Goal: Transaction & Acquisition: Purchase product/service

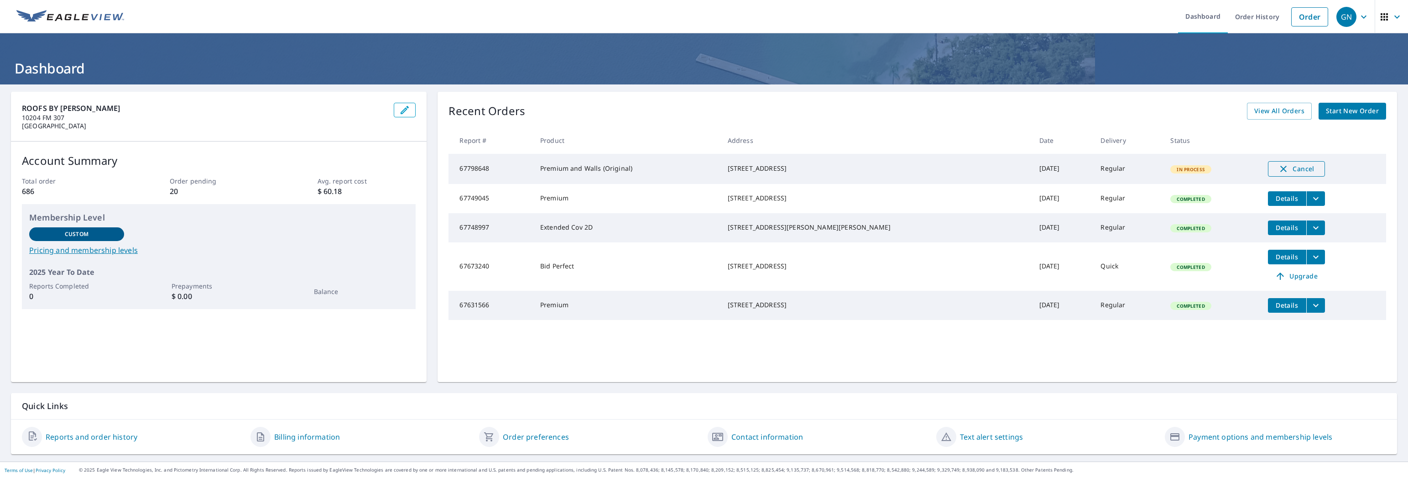
click at [1281, 168] on icon "button" at bounding box center [1284, 169] width 6 height 6
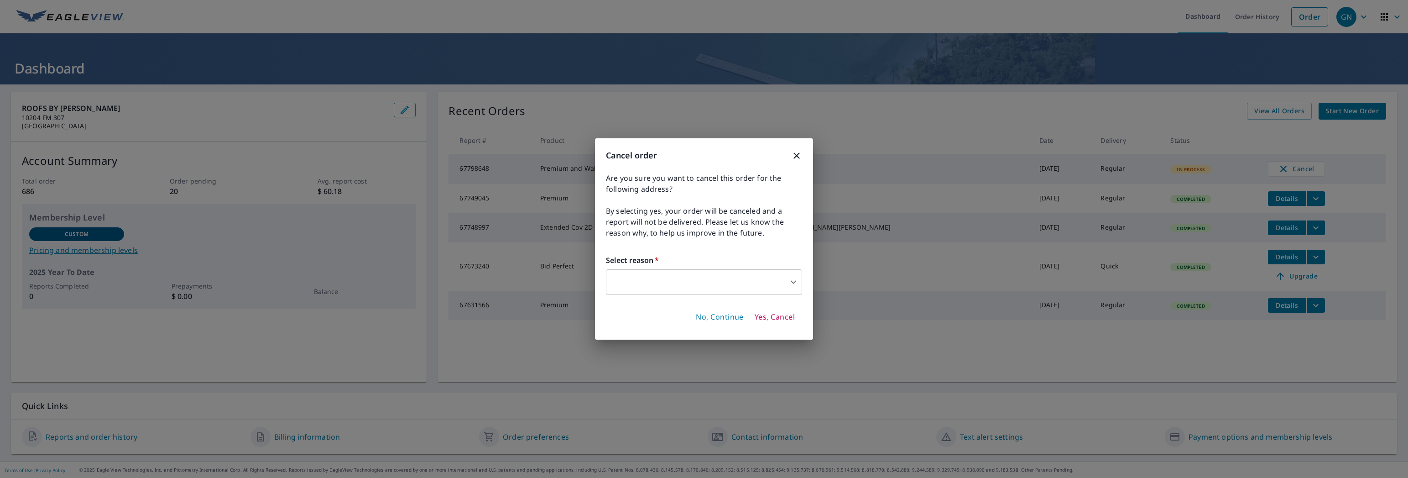
click at [797, 288] on body "GN GN Dashboard Order History Order GN Dashboard ROOFS BY [PERSON_NAME] 10204 F…" at bounding box center [704, 239] width 1408 height 478
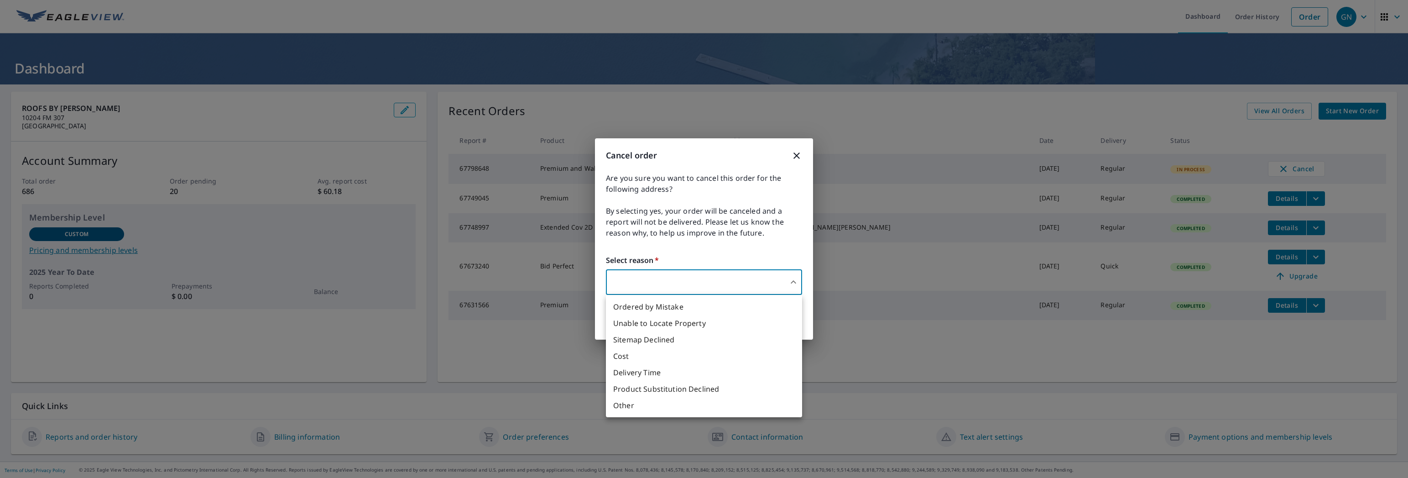
click at [681, 309] on li "Ordered by Mistake" at bounding box center [704, 306] width 196 height 16
type input "30"
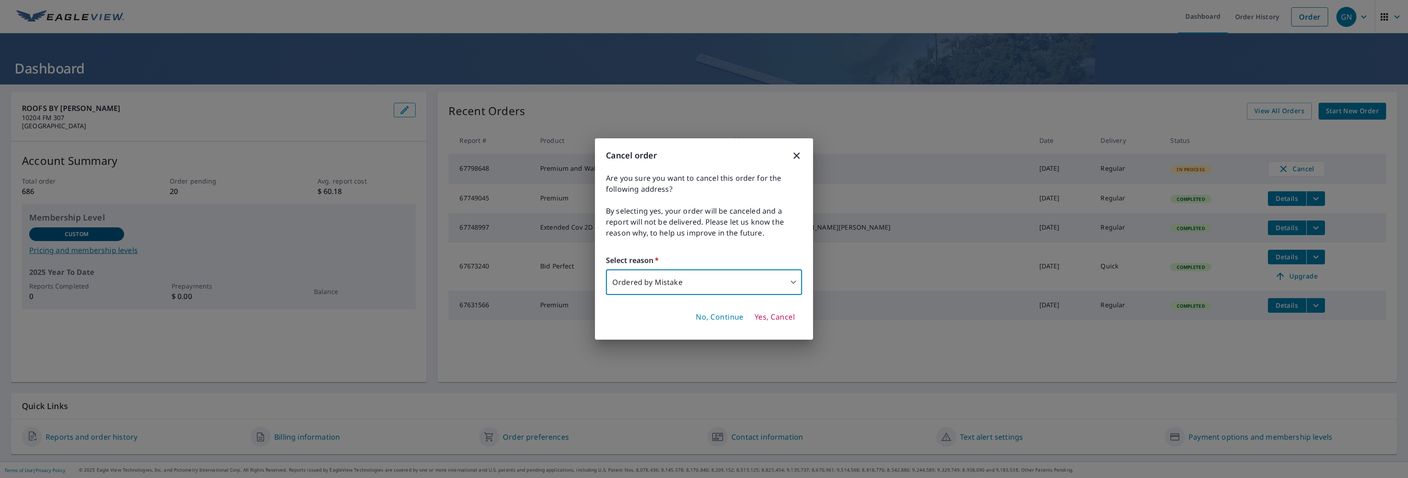
click at [770, 314] on span "Yes, Cancel" at bounding box center [775, 317] width 40 height 10
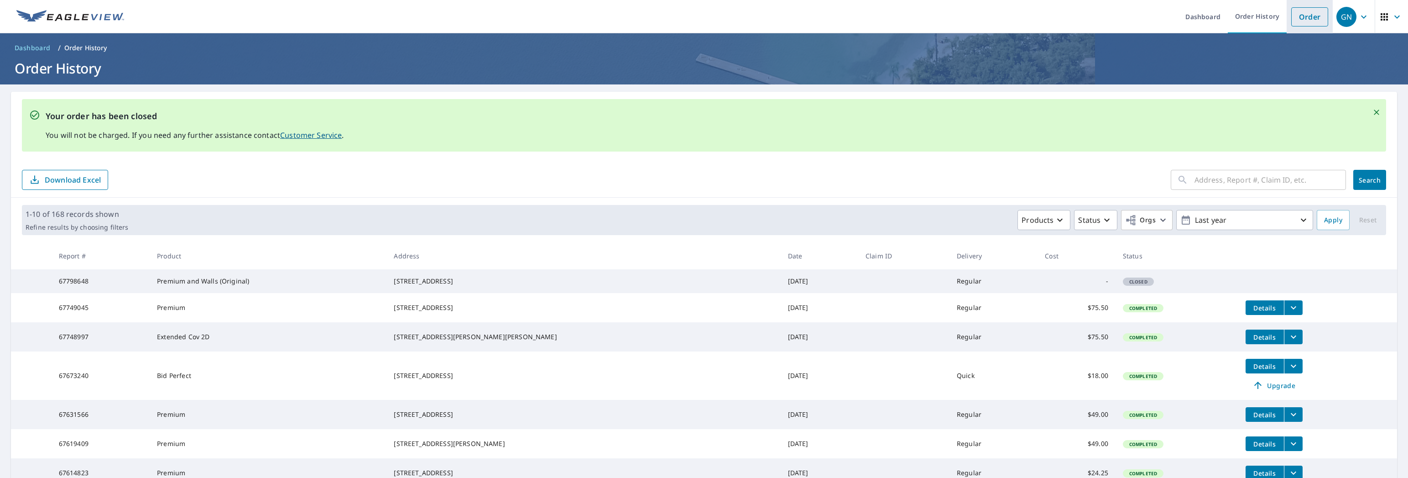
click at [1296, 17] on link "Order" at bounding box center [1310, 16] width 37 height 19
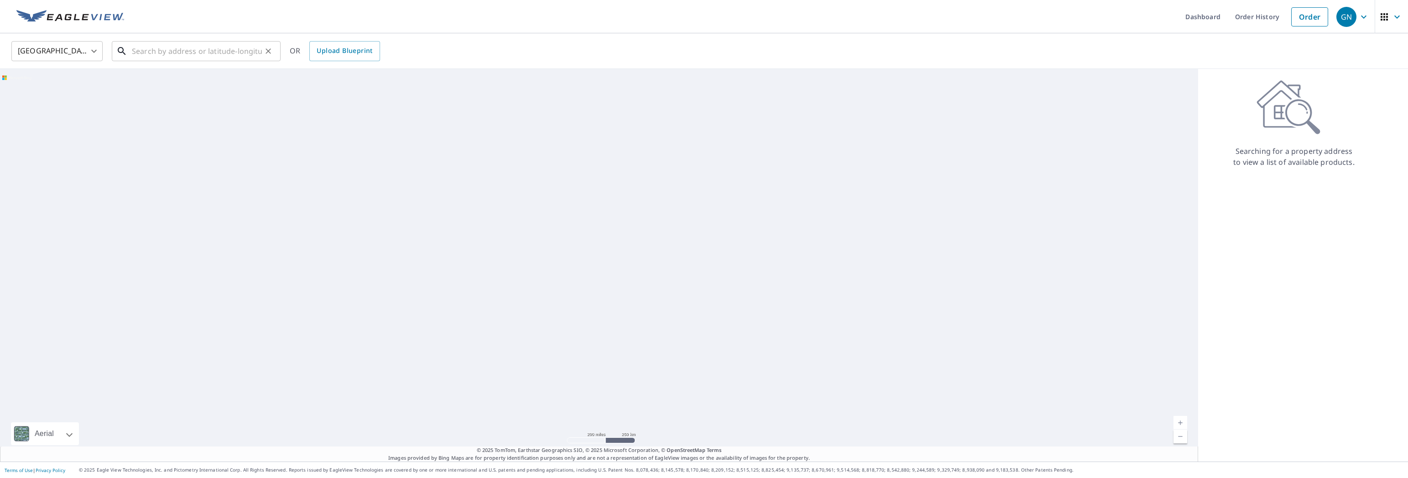
click at [173, 49] on input "text" at bounding box center [197, 51] width 130 height 26
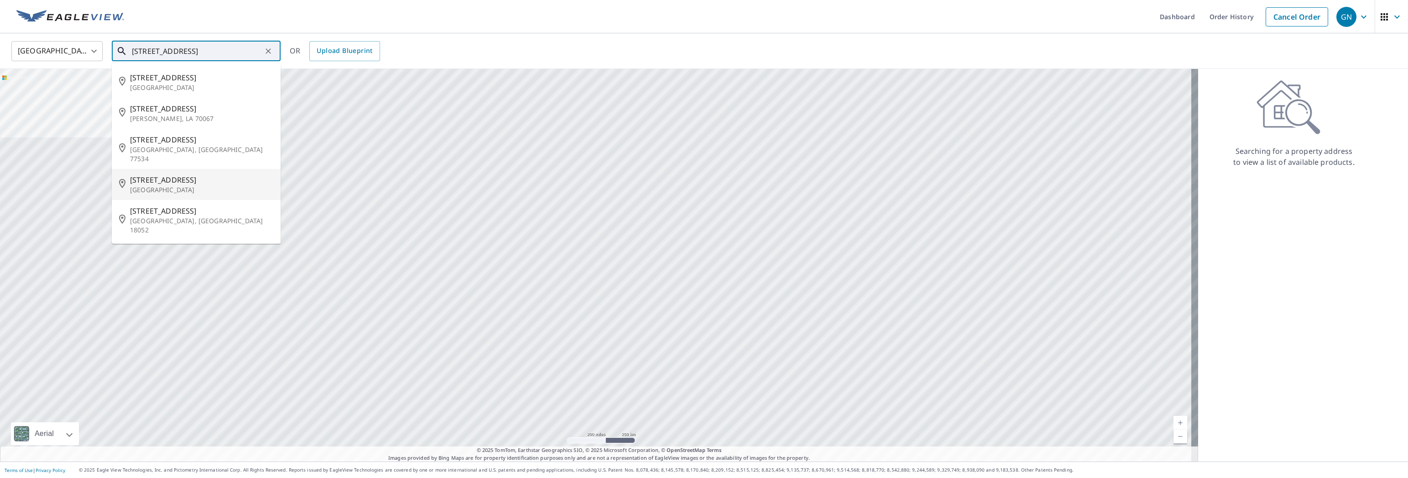
click at [158, 174] on span "[STREET_ADDRESS]" at bounding box center [201, 179] width 143 height 11
type input "[STREET_ADDRESS]"
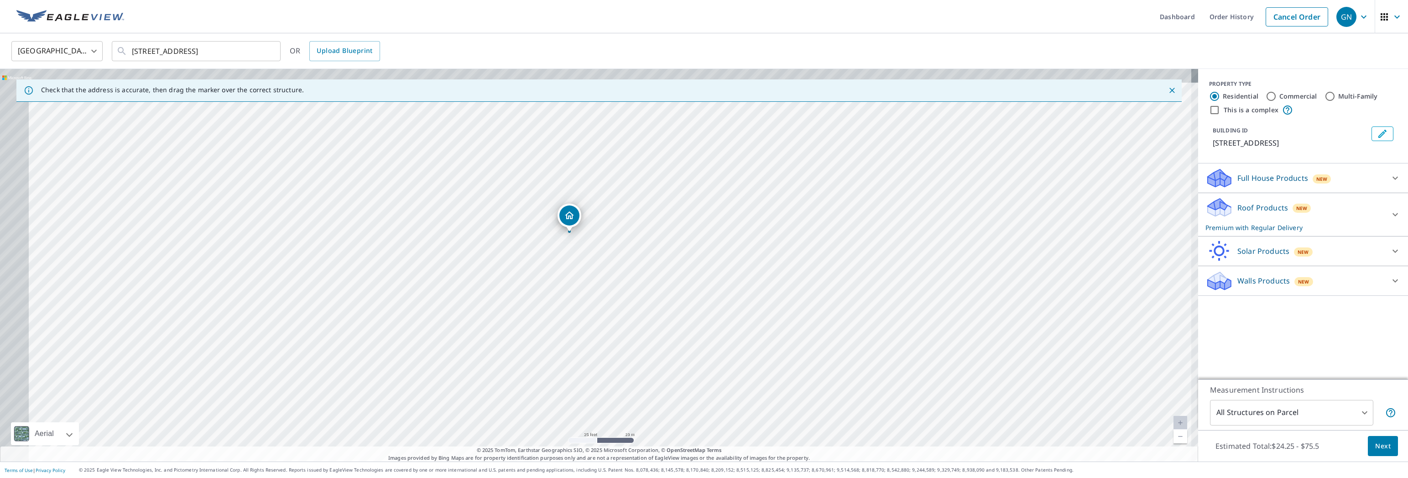
drag, startPoint x: 485, startPoint y: 247, endPoint x: 571, endPoint y: 282, distance: 92.8
click at [571, 282] on div "[STREET_ADDRESS]" at bounding box center [599, 265] width 1198 height 392
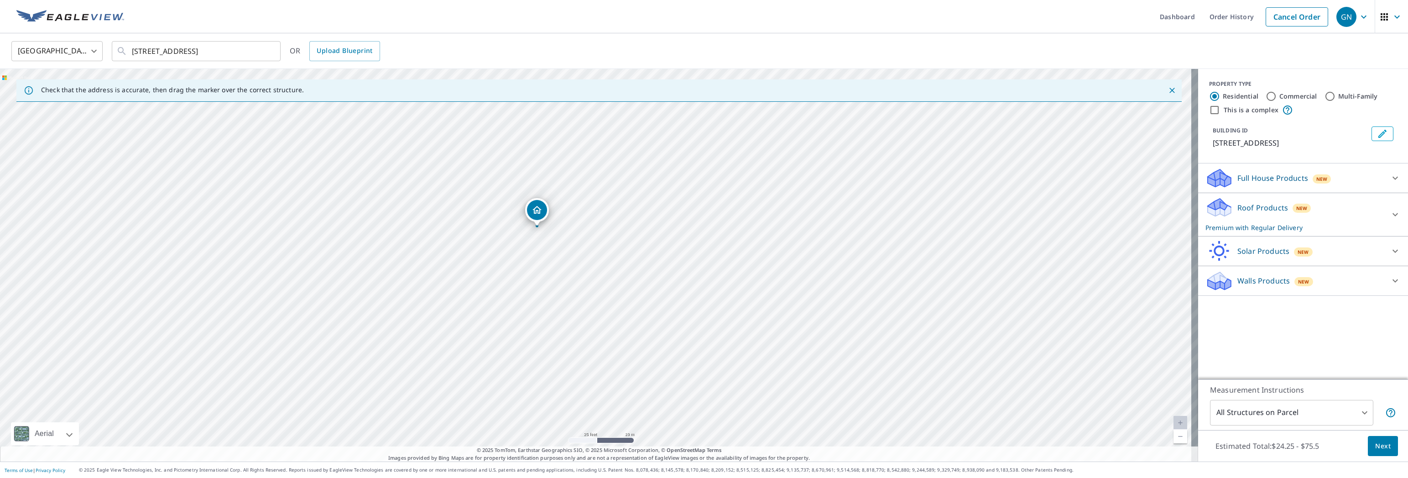
drag, startPoint x: 569, startPoint y: 217, endPoint x: 537, endPoint y: 211, distance: 32.9
click at [1390, 177] on icon at bounding box center [1395, 178] width 11 height 11
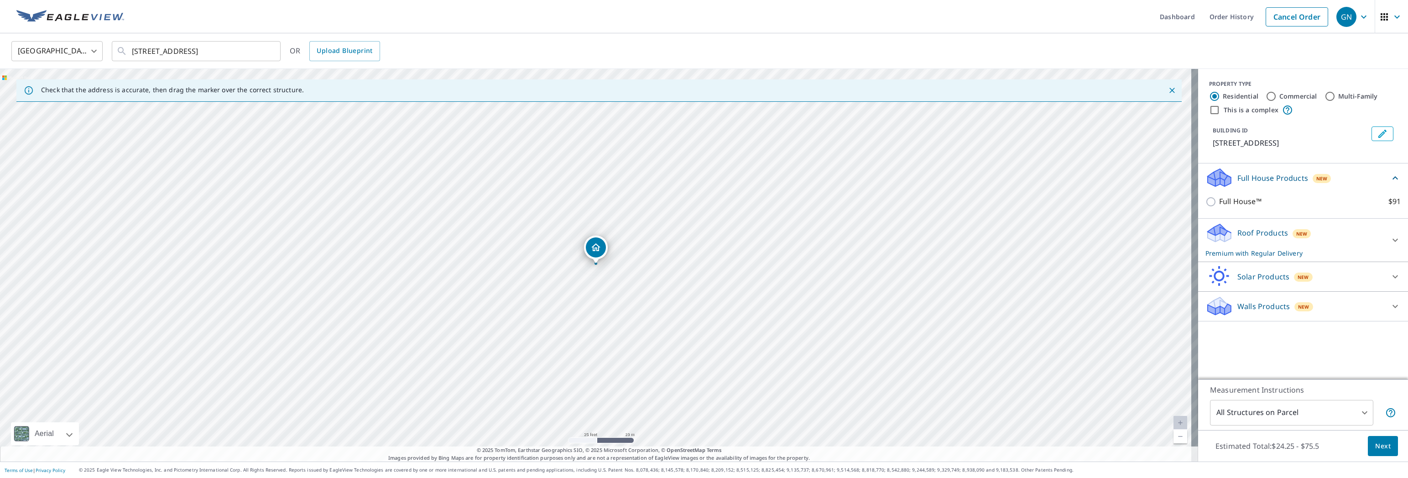
click at [1390, 177] on icon at bounding box center [1395, 178] width 11 height 11
click at [1393, 214] on icon at bounding box center [1395, 214] width 5 height 3
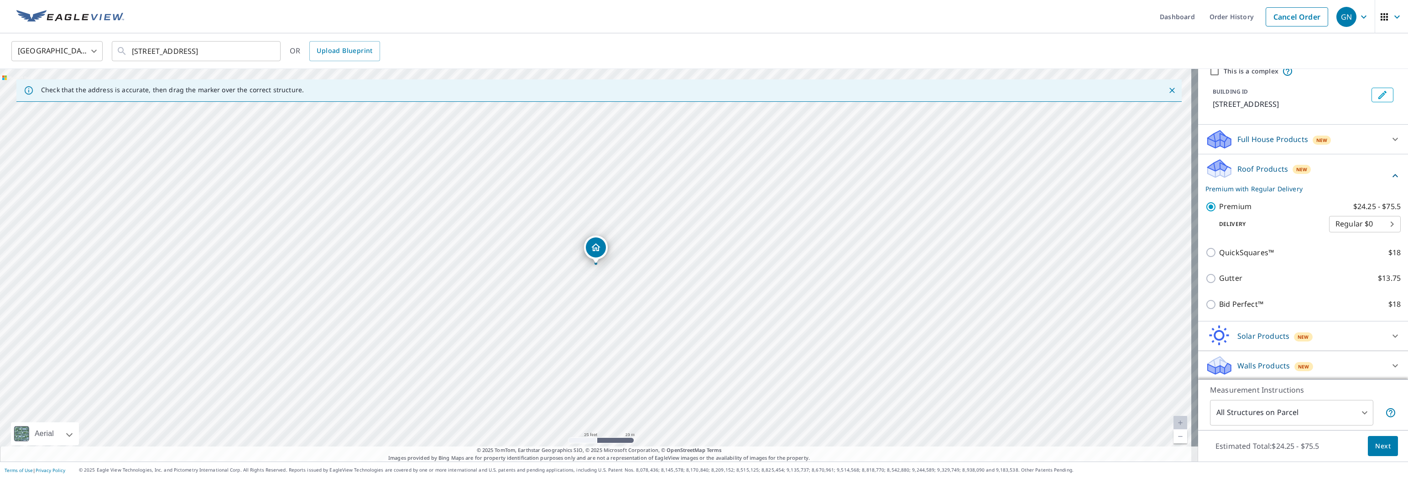
scroll to position [40, 0]
click at [1390, 170] on icon at bounding box center [1395, 174] width 11 height 11
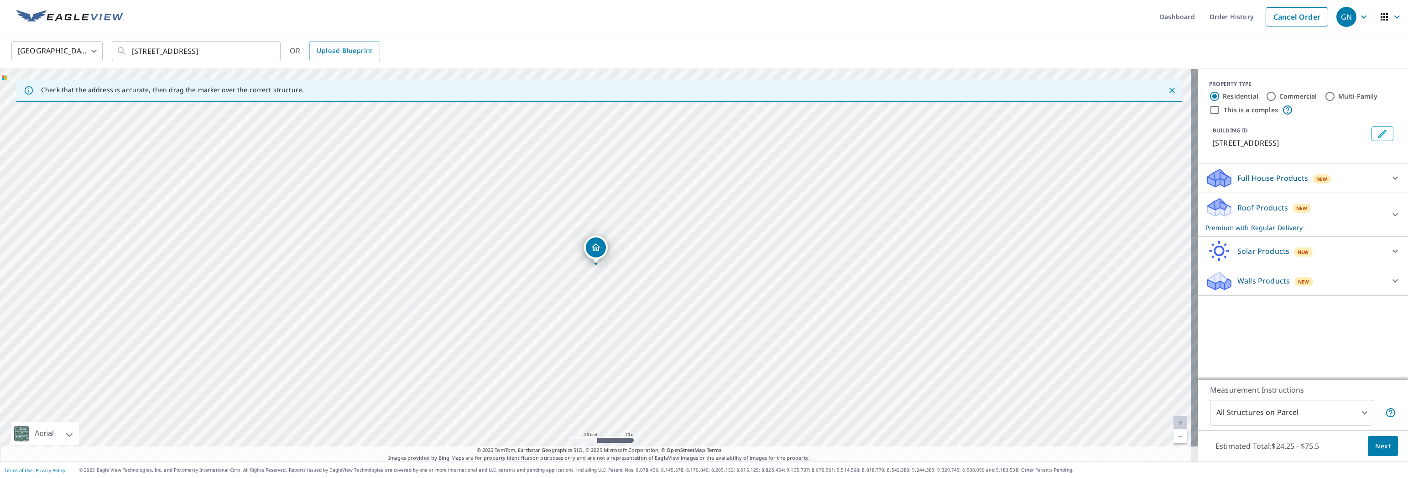
click at [1356, 410] on body "GN GN Dashboard Order History Cancel Order GN [GEOGRAPHIC_DATA] [GEOGRAPHIC_DAT…" at bounding box center [704, 239] width 1408 height 478
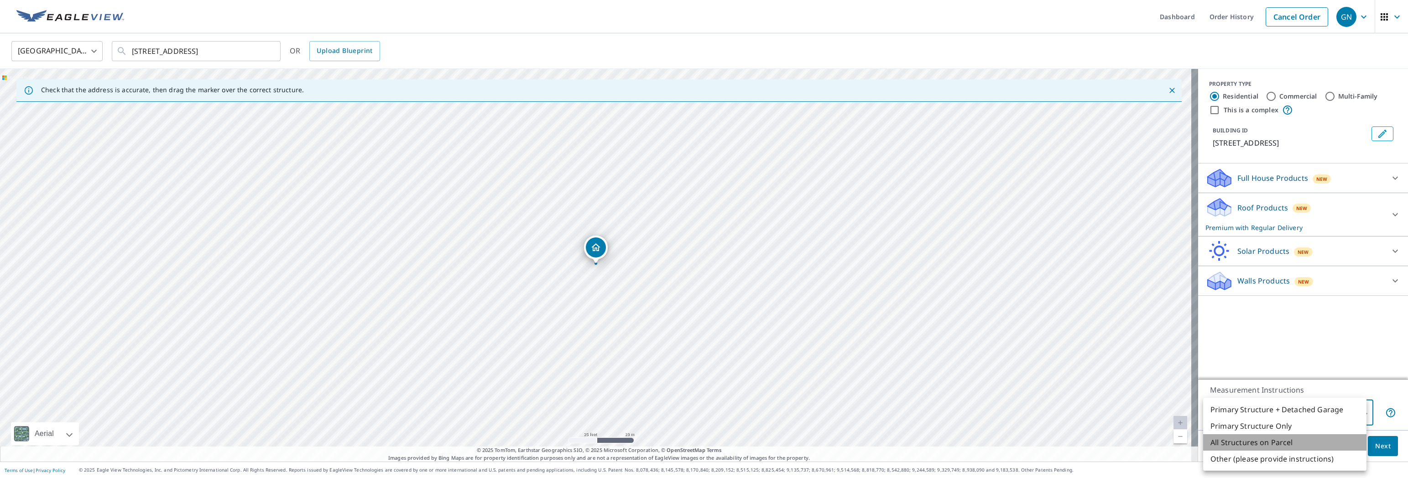
click at [1297, 443] on li "All Structures on Parcel" at bounding box center [1284, 442] width 163 height 16
click at [1380, 447] on span "Next" at bounding box center [1383, 445] width 16 height 11
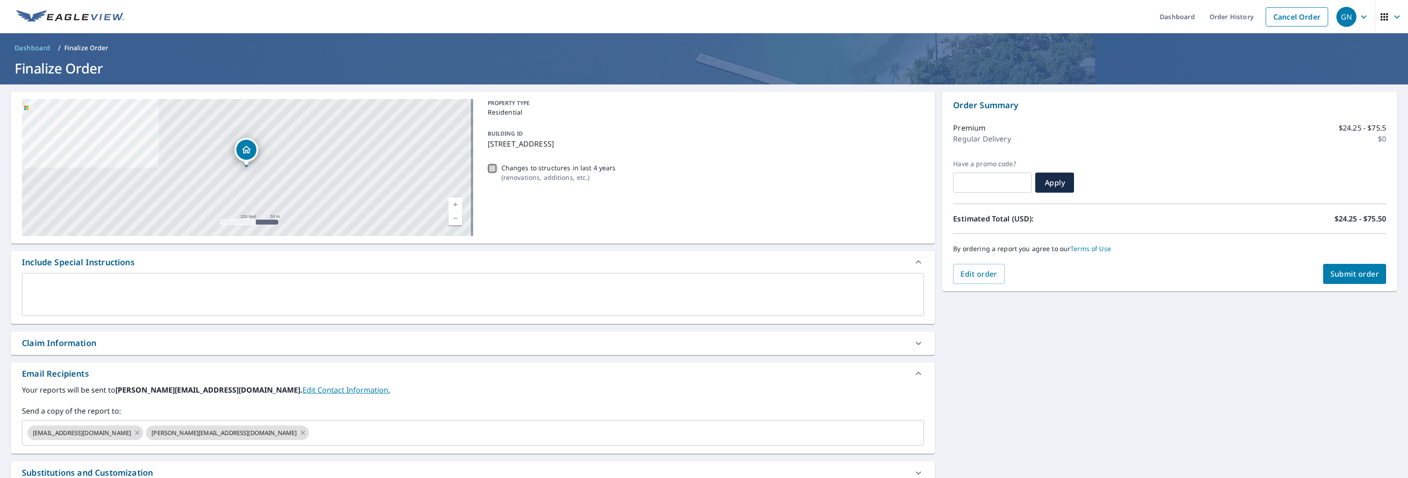
click at [492, 168] on input "Changes to structures in last 4 years ( renovations, additions, etc. )" at bounding box center [492, 168] width 11 height 11
checkbox input "true"
click at [1349, 274] on span "Submit order" at bounding box center [1355, 274] width 49 height 10
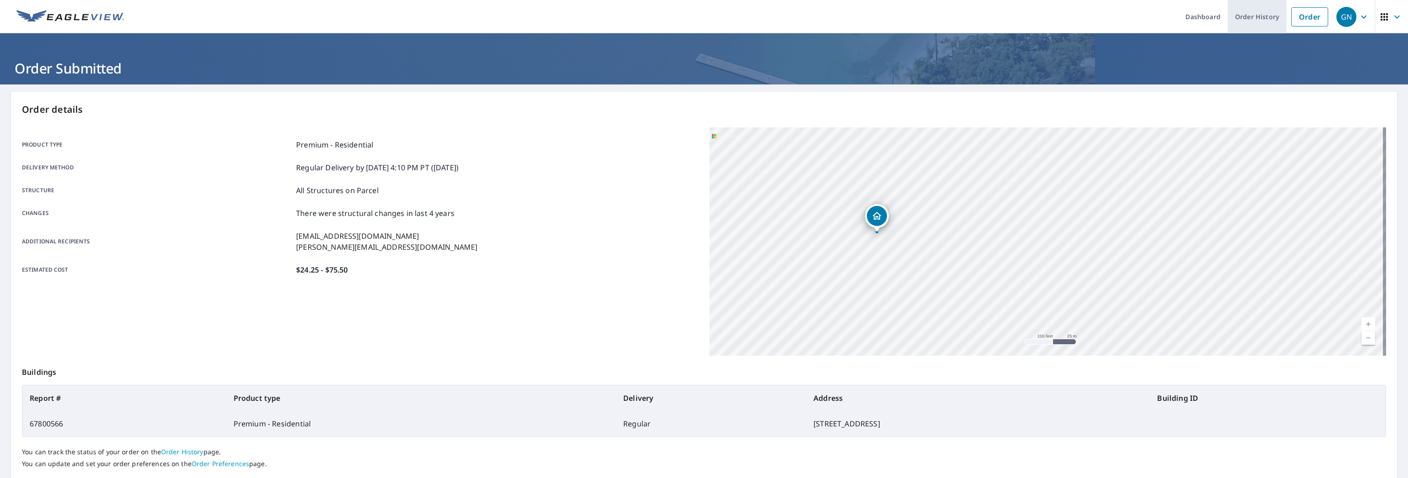
click at [1245, 17] on link "Order History" at bounding box center [1257, 16] width 59 height 33
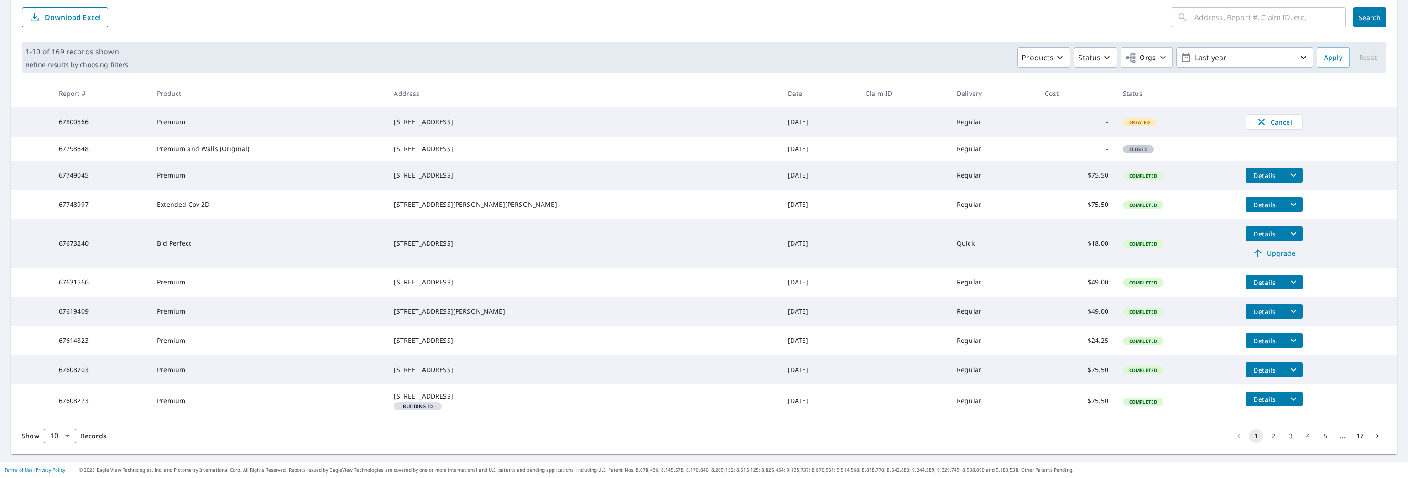
scroll to position [138, 0]
click at [1266, 436] on button "2" at bounding box center [1273, 436] width 15 height 15
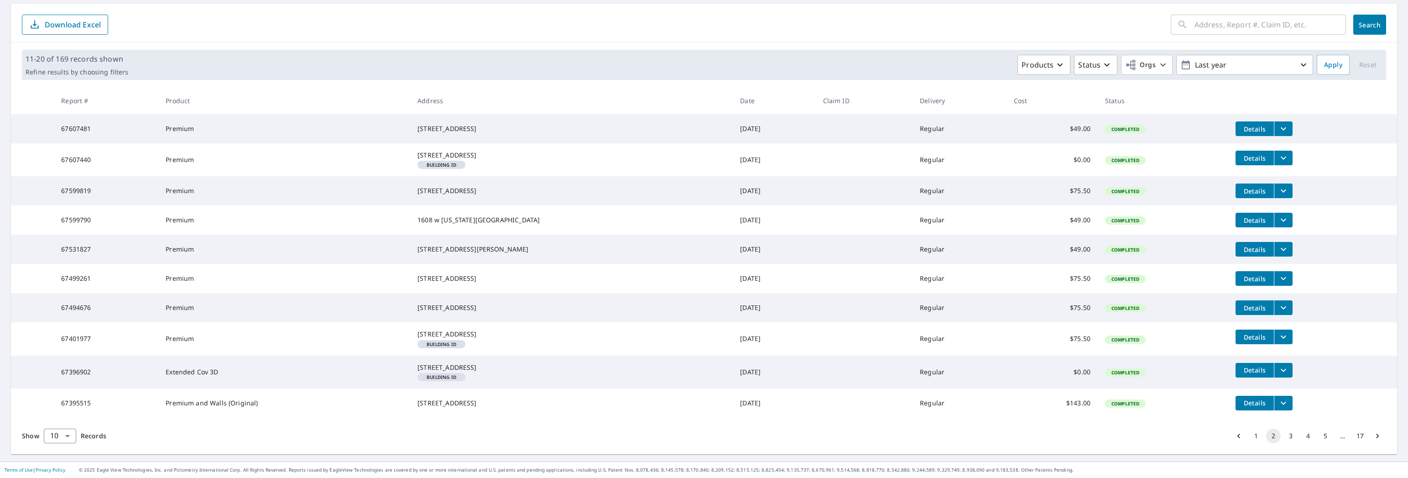
scroll to position [141, 0]
click at [1286, 437] on button "3" at bounding box center [1291, 436] width 15 height 15
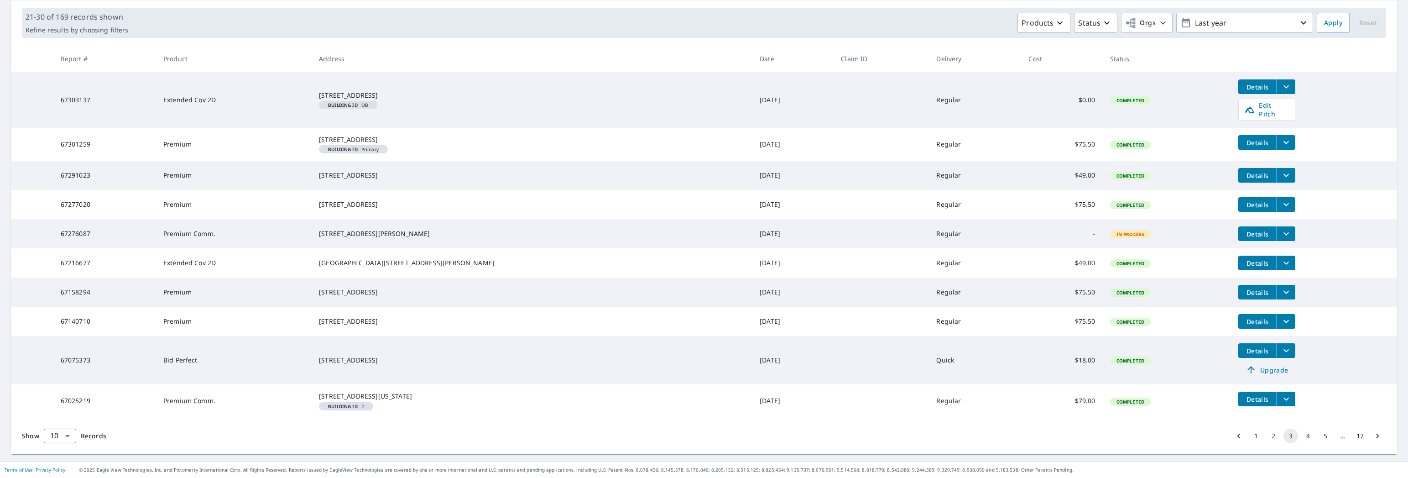
scroll to position [164, 0]
click at [1306, 436] on button "4" at bounding box center [1308, 436] width 15 height 15
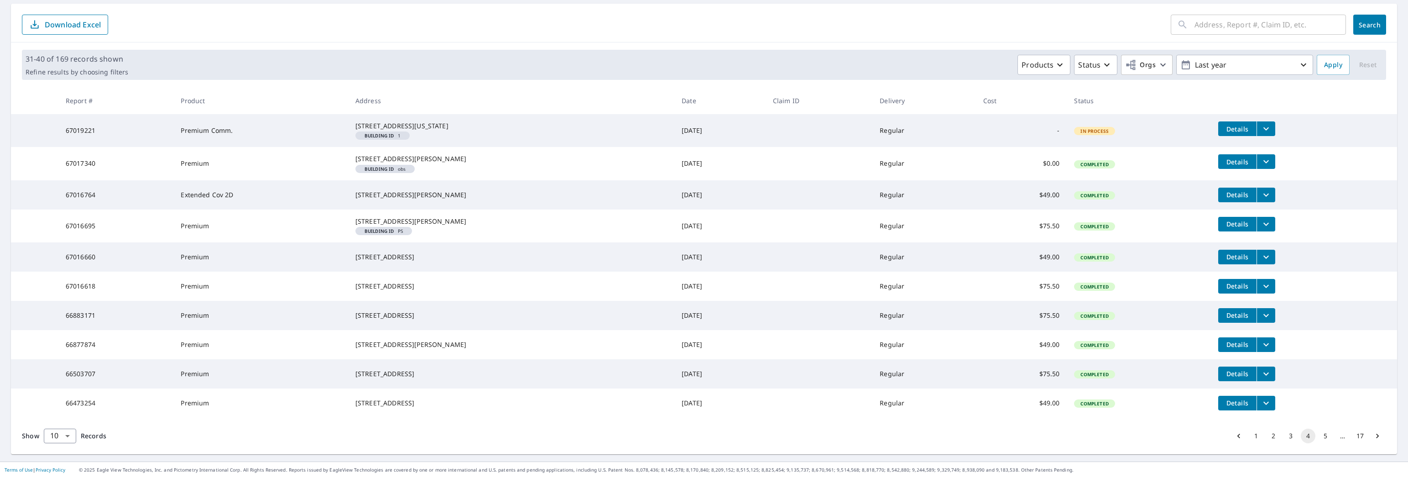
scroll to position [141, 0]
click at [1261, 339] on icon "filesDropdownBtn-66877874" at bounding box center [1266, 344] width 11 height 11
click at [1091, 317] on label "ECPremium Report" at bounding box center [1084, 317] width 59 height 9
click at [1055, 317] on input "ECPremium Report" at bounding box center [1044, 317] width 19 height 19
checkbox input "true"
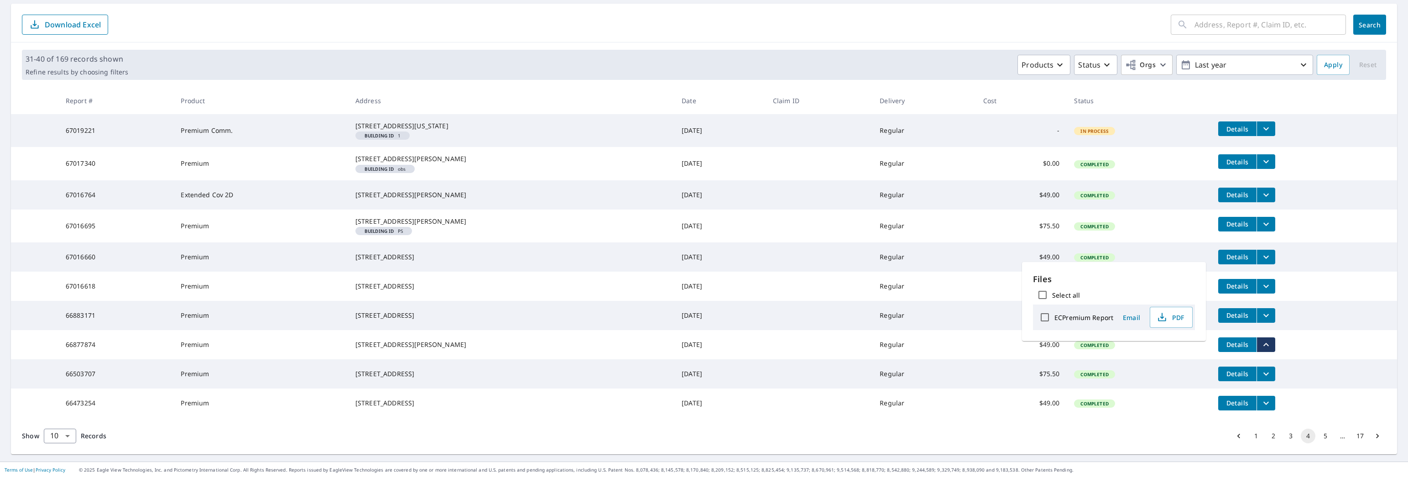
checkbox input "true"
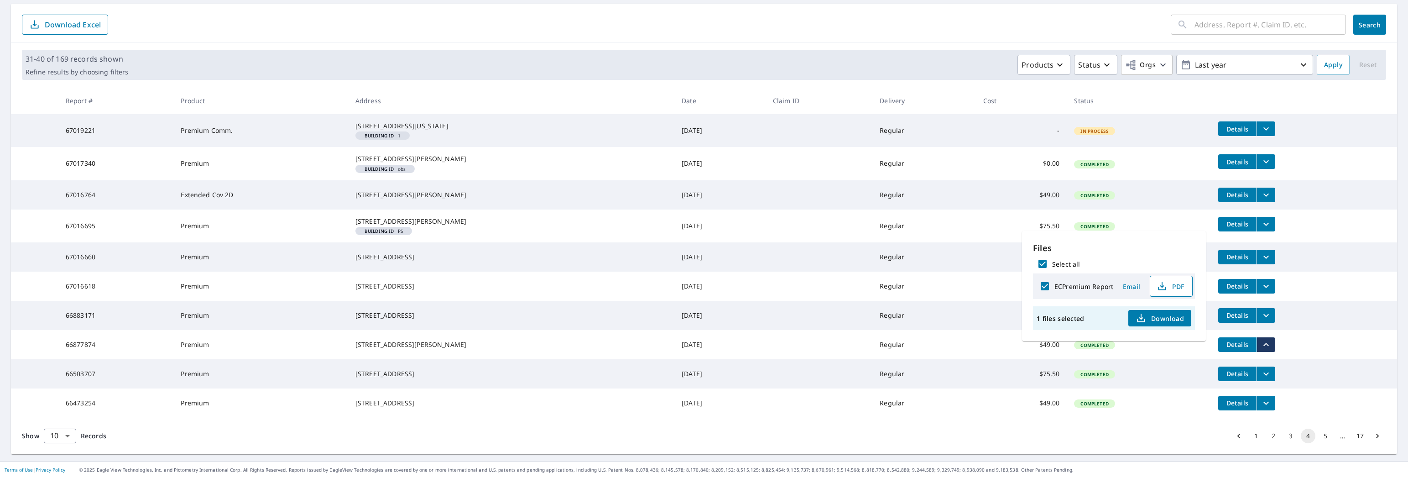
click at [1166, 288] on icon "button" at bounding box center [1162, 286] width 11 height 11
click at [549, 55] on div "Products Status Orgs Last year" at bounding box center [723, 65] width 1182 height 20
